Goal: Transaction & Acquisition: Purchase product/service

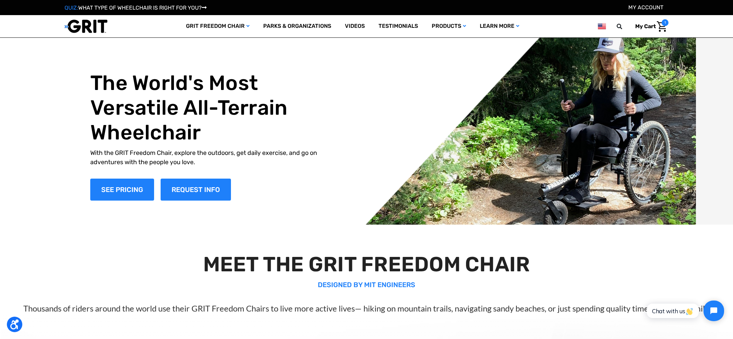
click at [600, 26] on img at bounding box center [602, 26] width 8 height 9
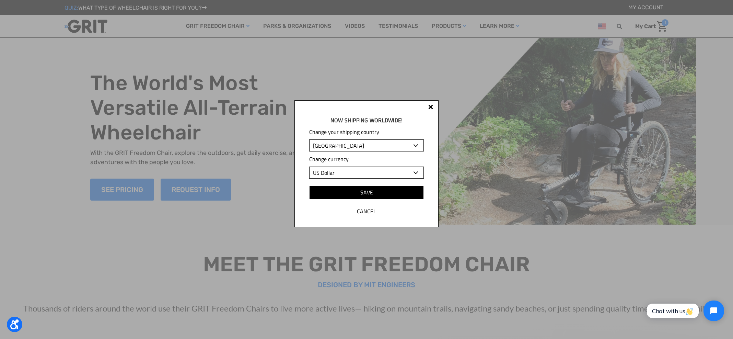
click at [422, 143] on select "Albania Algeria Andorra Angola Anguilla Antigua and Barbuda Argentina Armenia A…" at bounding box center [366, 145] width 115 height 12
click at [407, 145] on select "Albania Algeria Andorra Angola Anguilla Antigua and Barbuda Argentina Armenia A…" at bounding box center [366, 145] width 115 height 12
select select "AE"
select select "AED"
click at [380, 191] on input "Save" at bounding box center [366, 192] width 115 height 14
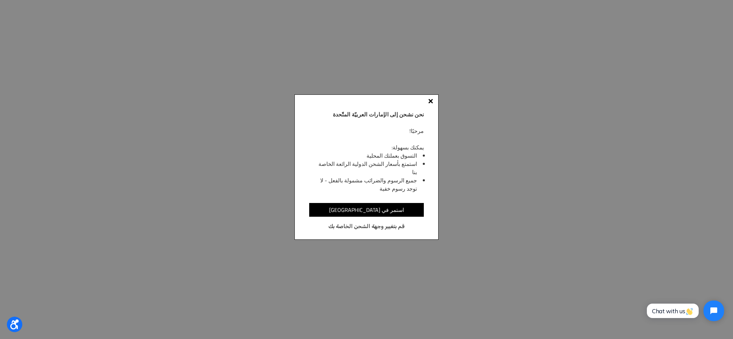
click at [434, 100] on div "نحن نشحن إلى الإمارات العربيّة المتّحدة مرحبًا! يمكنك بسهولة: التسوق بعملتك الم…" at bounding box center [366, 166] width 144 height 145
click at [427, 100] on div "نحن نشحن إلى الإمارات العربيّة المتّحدة مرحبًا! يمكنك بسهولة: التسوق بعملتك الم…" at bounding box center [366, 166] width 144 height 145
click at [429, 100] on div at bounding box center [430, 100] width 5 height 5
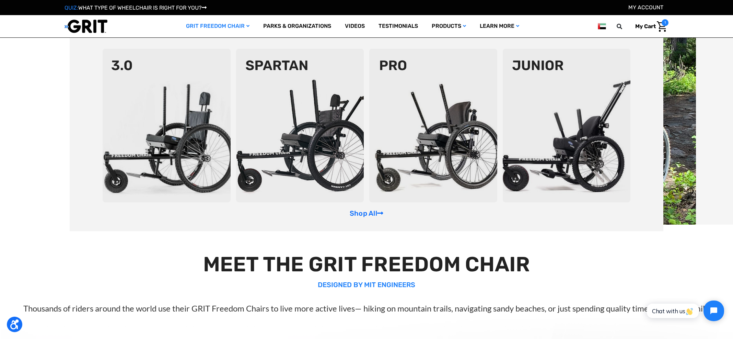
click at [408, 94] on img at bounding box center [433, 125] width 128 height 153
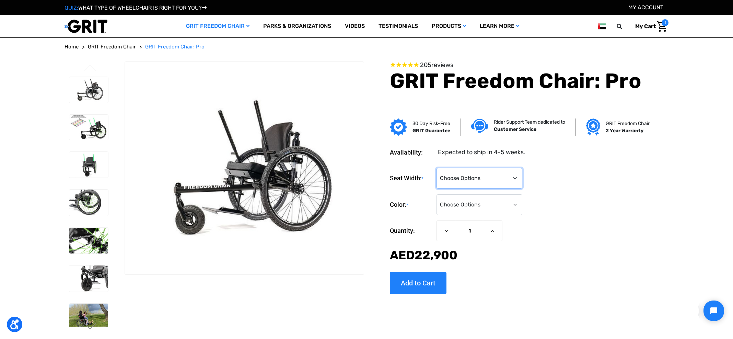
click at [470, 176] on select "Choose Options 16" 18" 20"" at bounding box center [480, 178] width 86 height 21
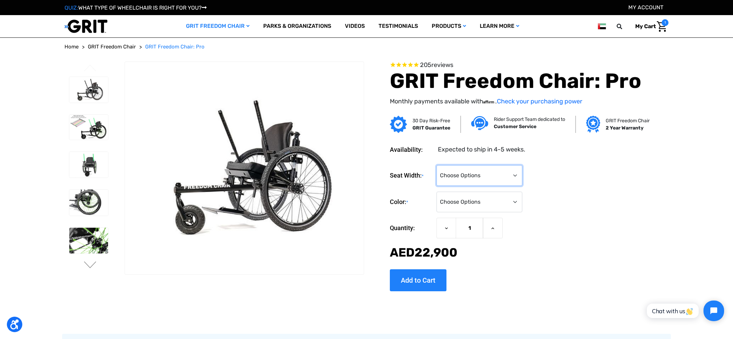
select select "325"
click at [469, 202] on select "Choose Options Black Blue Green Orange Pink Purple Red White Yellow" at bounding box center [480, 201] width 86 height 21
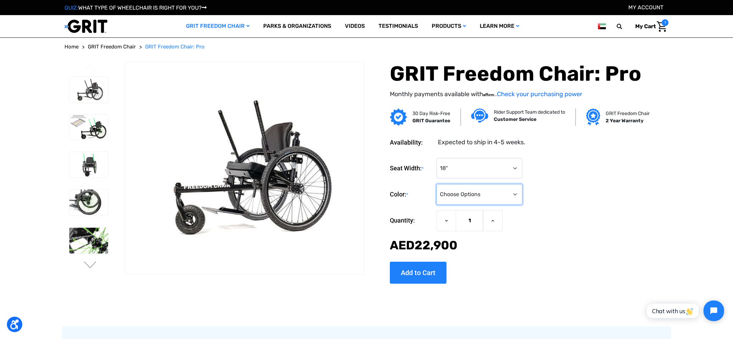
select select "328"
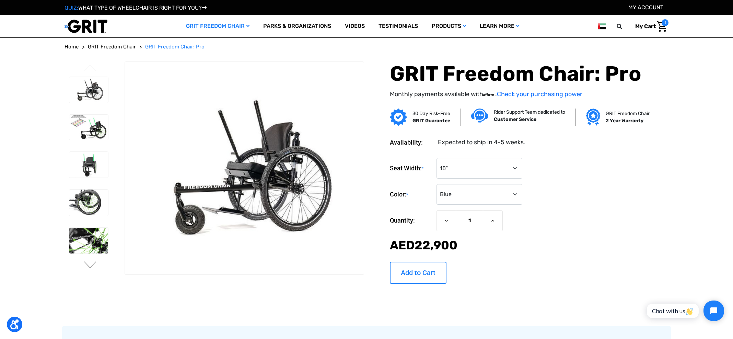
click at [432, 275] on input "Add to Cart" at bounding box center [418, 272] width 57 height 22
type input "Add to Cart"
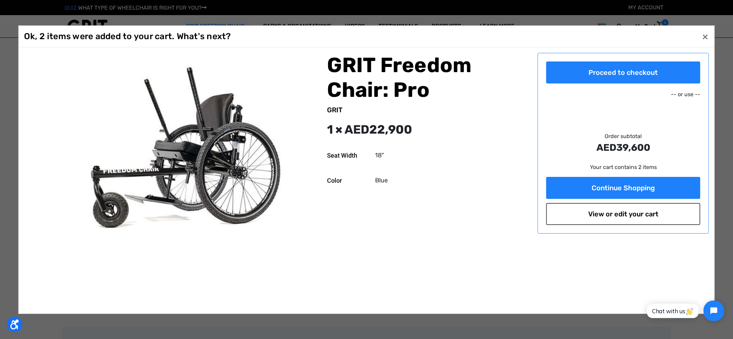
click at [618, 202] on link "View or edit your cart" at bounding box center [623, 213] width 154 height 22
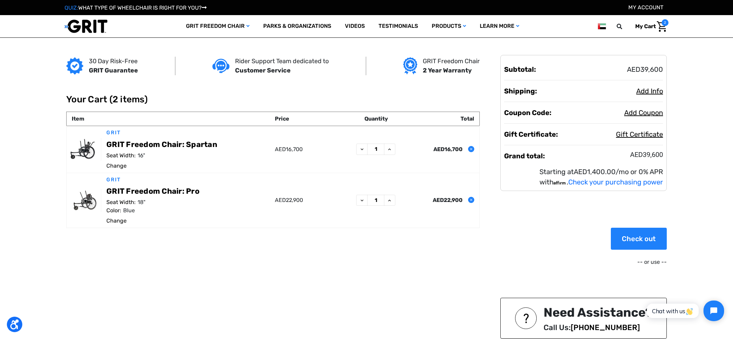
click at [471, 149] on icon "Remove GRIT Freedom Chair: Spartan from cart" at bounding box center [471, 149] width 4 height 4
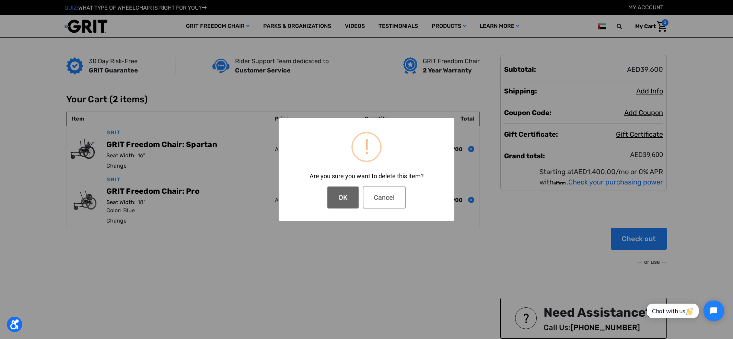
click at [357, 193] on button "OK" at bounding box center [342, 197] width 31 height 22
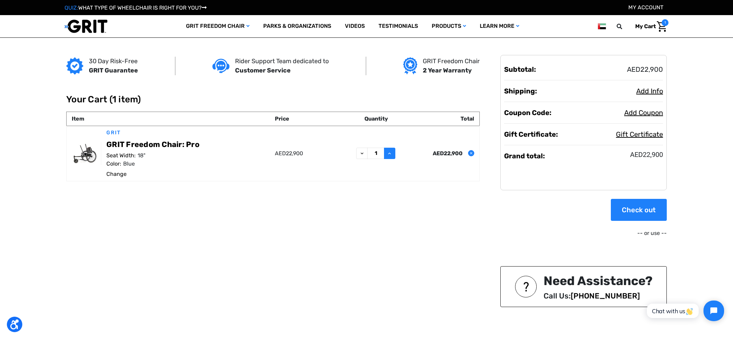
click at [390, 155] on icon at bounding box center [389, 153] width 5 height 5
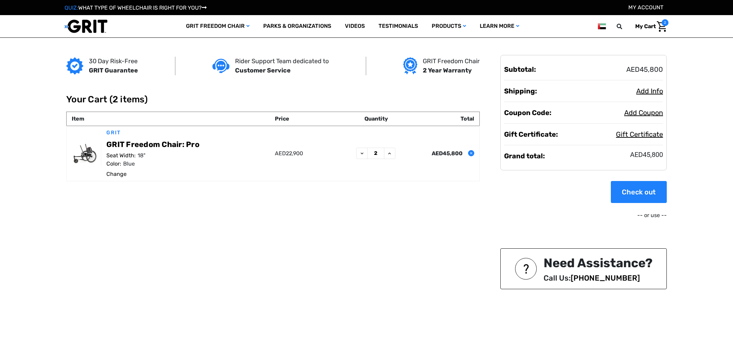
click at [390, 155] on icon at bounding box center [389, 153] width 5 height 5
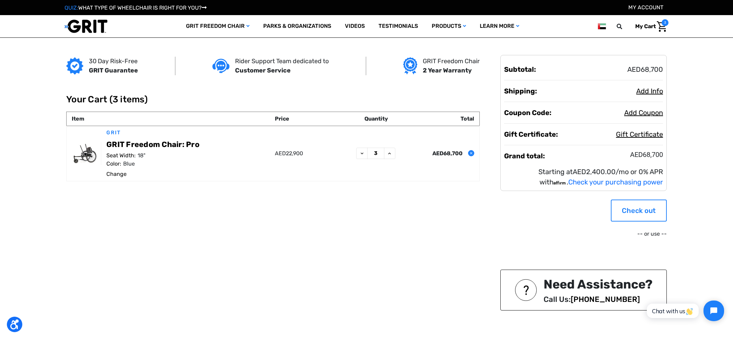
click at [652, 199] on link "Check out" at bounding box center [639, 210] width 56 height 22
